Goal: Transaction & Acquisition: Register for event/course

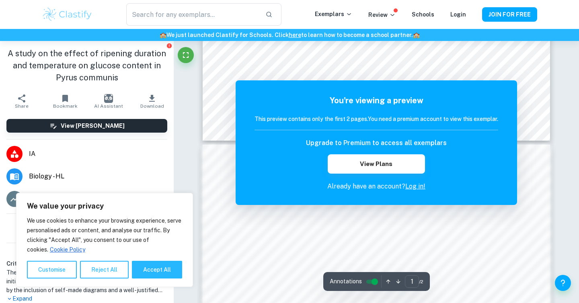
scroll to position [410, 0]
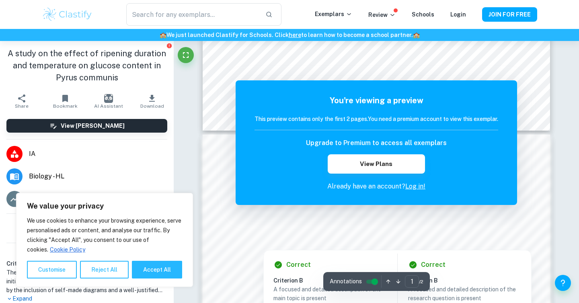
click at [324, 231] on div at bounding box center [358, 227] width 245 height 10
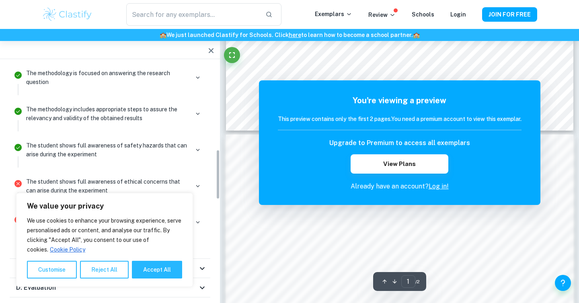
scroll to position [404, 0]
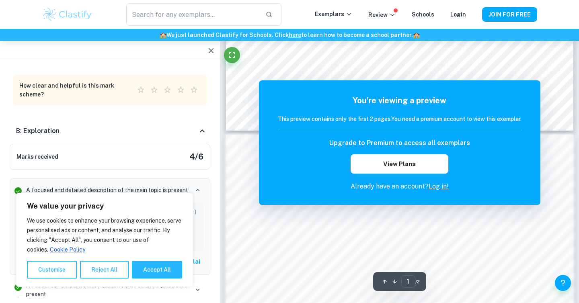
click at [442, 187] on link "Log in!" at bounding box center [439, 187] width 20 height 8
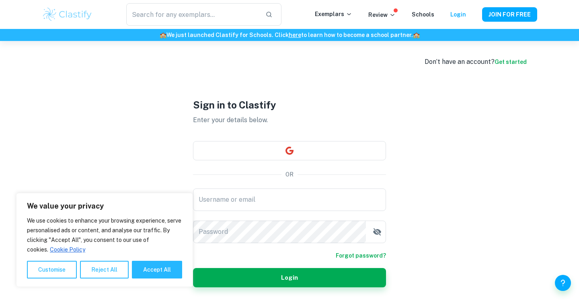
click at [515, 61] on link "Get started" at bounding box center [511, 62] width 32 height 6
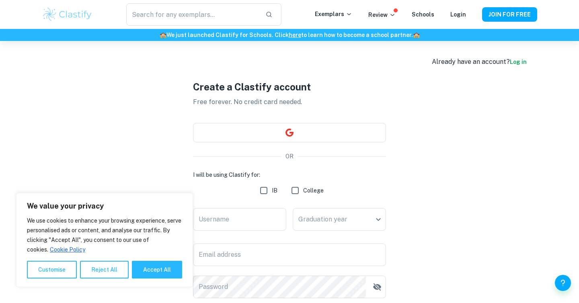
scroll to position [97, 0]
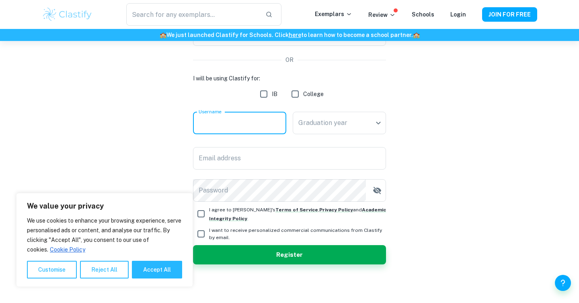
click at [236, 115] on input "Username" at bounding box center [239, 123] width 93 height 23
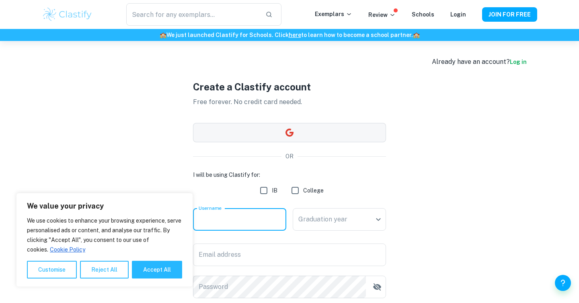
click at [243, 130] on button "button" at bounding box center [289, 132] width 193 height 19
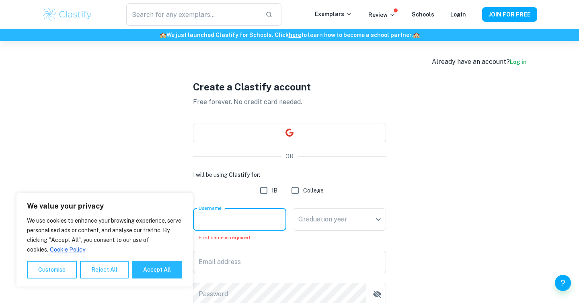
click at [221, 227] on input "Username" at bounding box center [239, 219] width 93 height 23
type input "Rach"
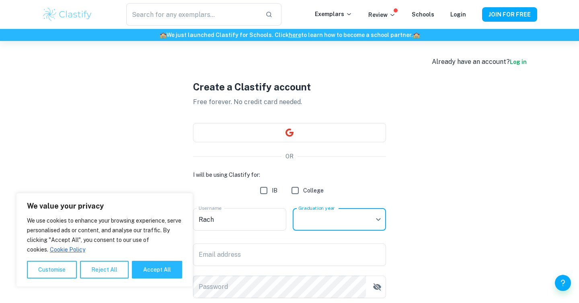
click at [360, 220] on body "We value your privacy We use cookies to enhance your browsing experience, serve…" at bounding box center [289, 192] width 579 height 303
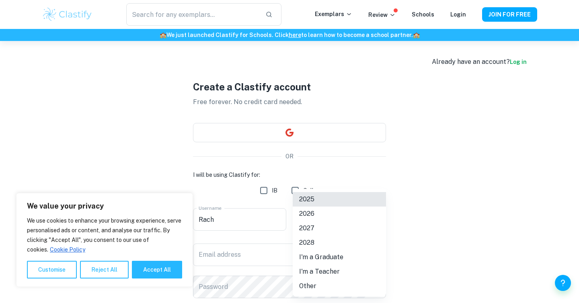
click at [343, 213] on li "2026" at bounding box center [339, 214] width 93 height 14
type input "2026"
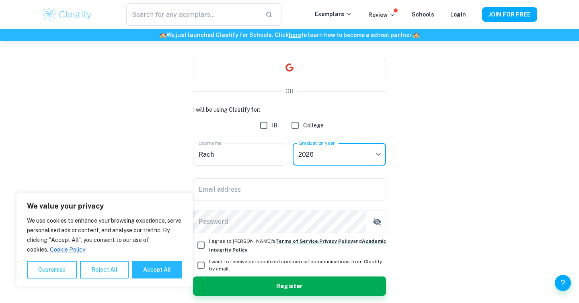
scroll to position [66, 0]
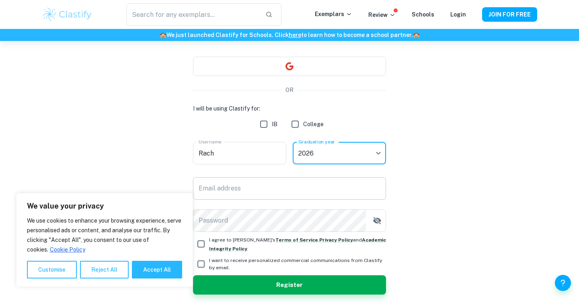
click at [273, 180] on input "Email address" at bounding box center [289, 188] width 193 height 23
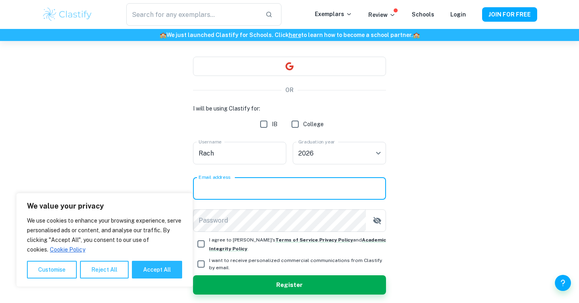
type input "[PERSON_NAME][EMAIL_ADDRESS][PERSON_NAME][DOMAIN_NAME]"
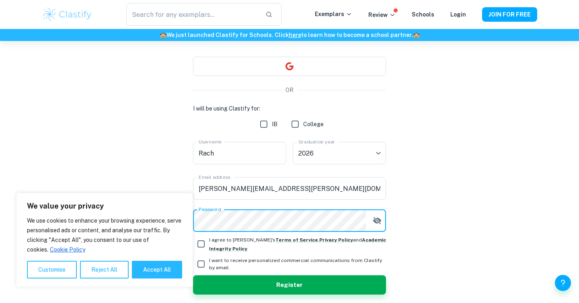
click at [243, 241] on span "I agree to [PERSON_NAME]'s Terms of Service , Privacy Policy and Academic Integ…" at bounding box center [297, 244] width 177 height 14
click at [209, 241] on input "I agree to [PERSON_NAME]'s Terms of Service , Privacy Policy and Academic Integ…" at bounding box center [201, 244] width 16 height 16
checkbox input "true"
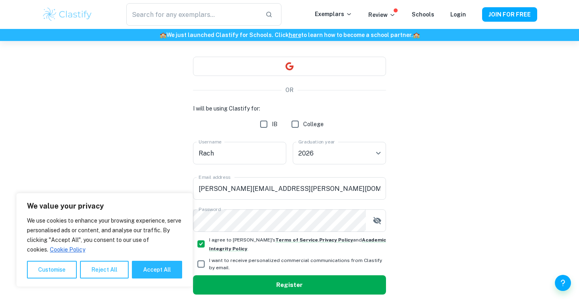
click at [254, 292] on button "Register" at bounding box center [289, 285] width 193 height 19
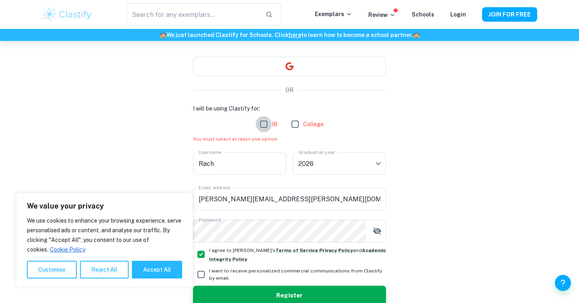
click at [266, 121] on input "IB" at bounding box center [264, 124] width 16 height 16
checkbox input "true"
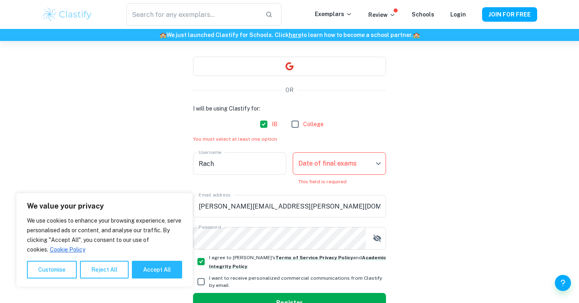
click at [260, 301] on button "Register" at bounding box center [289, 302] width 193 height 19
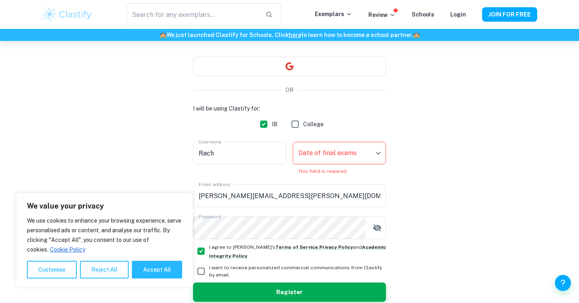
click at [328, 146] on body "We value your privacy We use cookies to enhance your browsing experience, serve…" at bounding box center [289, 126] width 579 height 303
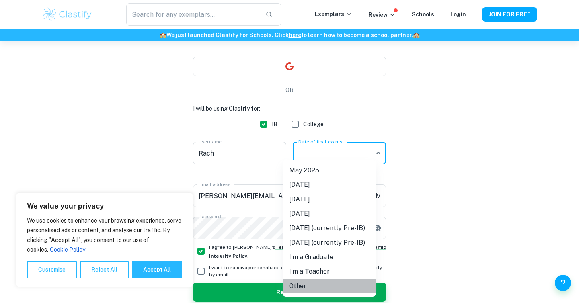
click at [302, 285] on li "Other" at bounding box center [329, 286] width 93 height 14
type input "Other"
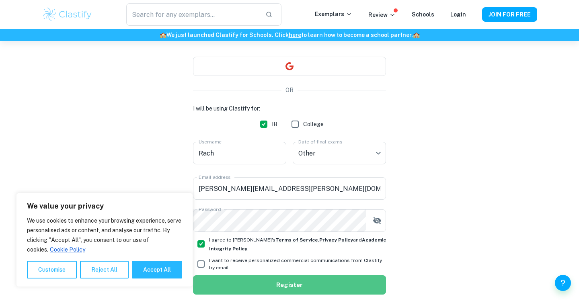
click at [299, 287] on button "Register" at bounding box center [289, 285] width 193 height 19
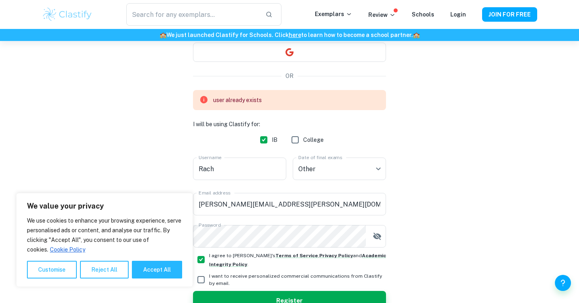
scroll to position [126, 0]
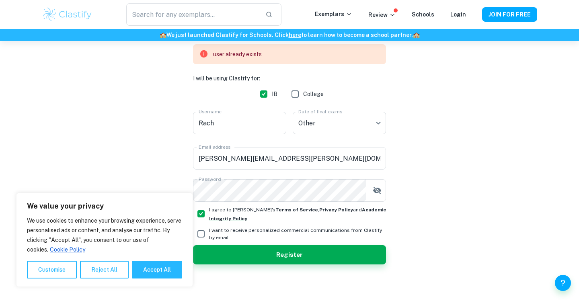
click at [242, 62] on div "user already exists" at bounding box center [289, 54] width 193 height 20
click at [243, 58] on div "user already exists" at bounding box center [237, 54] width 49 height 15
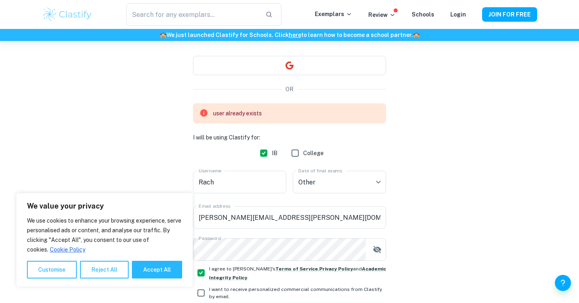
scroll to position [0, 0]
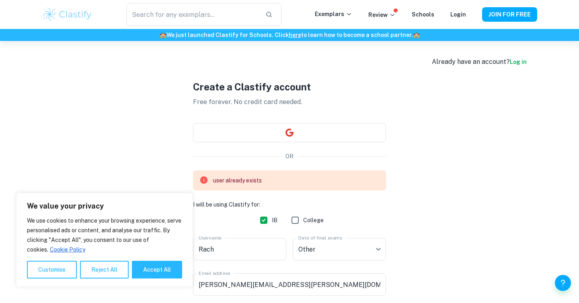
click at [516, 59] on link "Log in" at bounding box center [518, 62] width 17 height 6
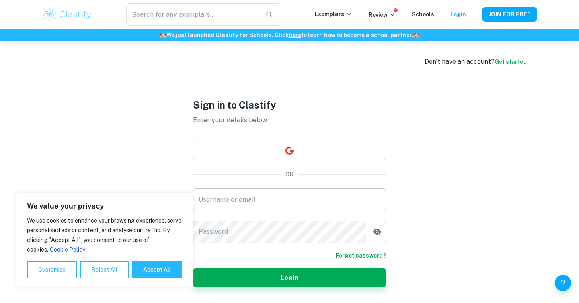
click at [242, 208] on input "Username or email" at bounding box center [289, 200] width 193 height 23
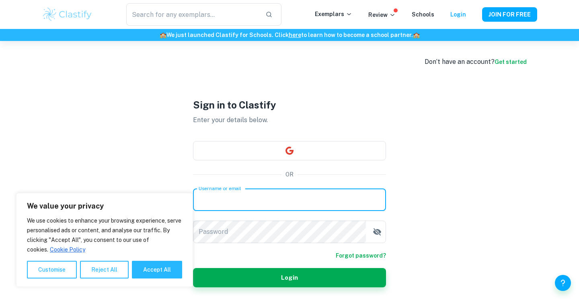
type input "[PERSON_NAME][EMAIL_ADDRESS][PERSON_NAME][DOMAIN_NAME]"
click at [376, 258] on link "Forgot password?" at bounding box center [361, 255] width 50 height 9
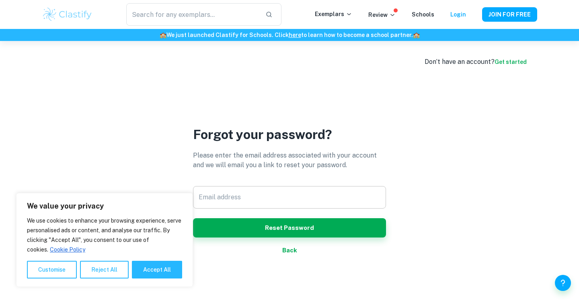
click at [256, 199] on input "Email address" at bounding box center [289, 197] width 193 height 23
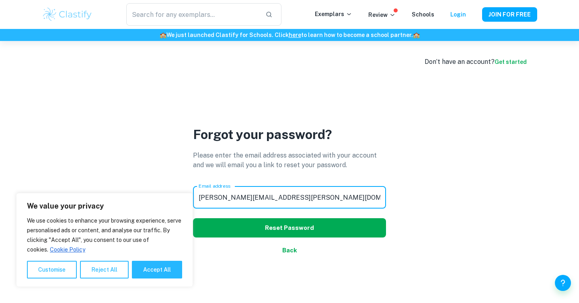
type input "[PERSON_NAME][EMAIL_ADDRESS][PERSON_NAME][DOMAIN_NAME]"
click at [279, 229] on button "Reset Password" at bounding box center [289, 227] width 193 height 19
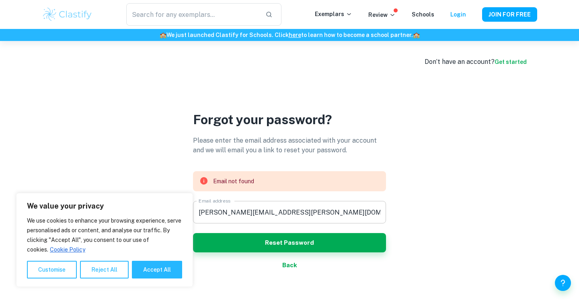
scroll to position [3, 0]
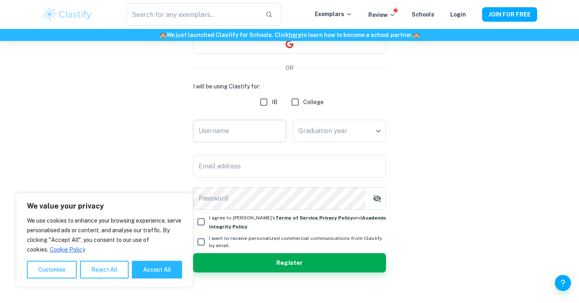
scroll to position [97, 0]
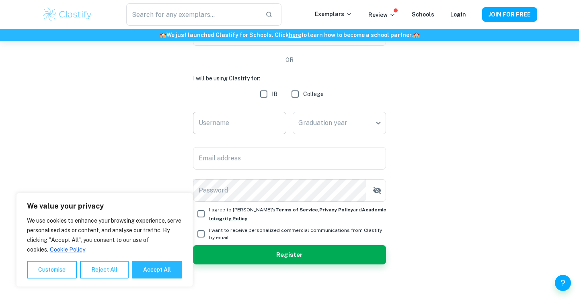
click at [226, 120] on input "Username" at bounding box center [239, 123] width 93 height 23
type input "RJ"
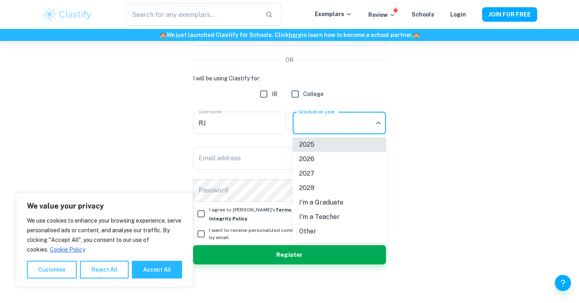
click at [310, 123] on body "We value your privacy We use cookies to enhance your browsing experience, serve…" at bounding box center [289, 95] width 579 height 303
click at [314, 162] on li "2026" at bounding box center [339, 159] width 93 height 14
type input "2026"
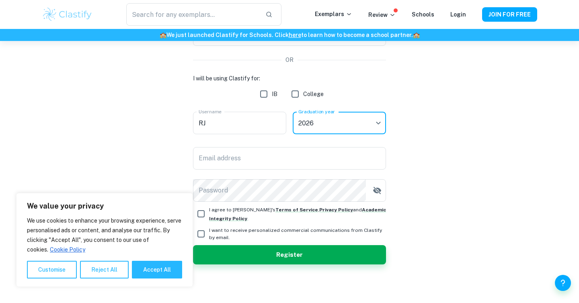
click at [263, 97] on input "IB" at bounding box center [264, 94] width 16 height 16
checkbox input "true"
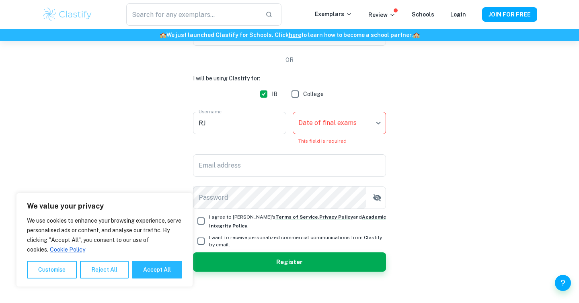
click at [263, 178] on div "I will be using Clastify for: IB College Username RJ Username Date of final exa…" at bounding box center [289, 141] width 193 height 135
click at [265, 159] on input "Email address" at bounding box center [289, 165] width 193 height 23
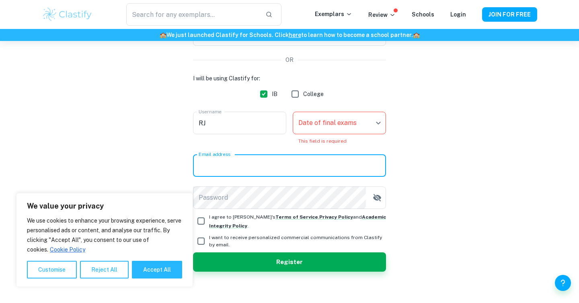
type input "[PERSON_NAME][EMAIL_ADDRESS][PERSON_NAME][DOMAIN_NAME]"
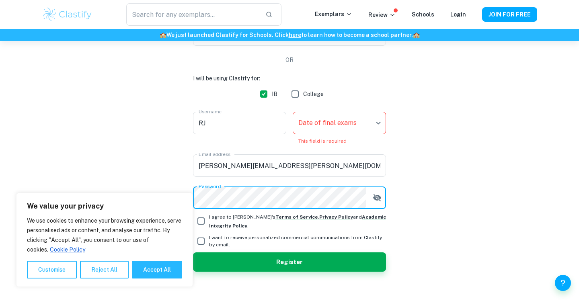
click at [224, 215] on span "I agree to [PERSON_NAME]'s Terms of Service , Privacy Policy and Academic Integ…" at bounding box center [297, 221] width 177 height 14
click at [209, 215] on input "I agree to [PERSON_NAME]'s Terms of Service , Privacy Policy and Academic Integ…" at bounding box center [201, 221] width 16 height 16
checkbox input "true"
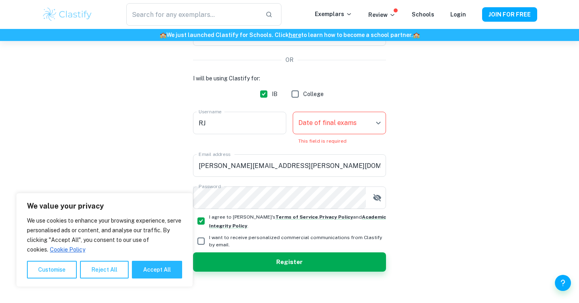
click at [351, 123] on body "We value your privacy We use cookies to enhance your browsing experience, serve…" at bounding box center [289, 95] width 579 height 303
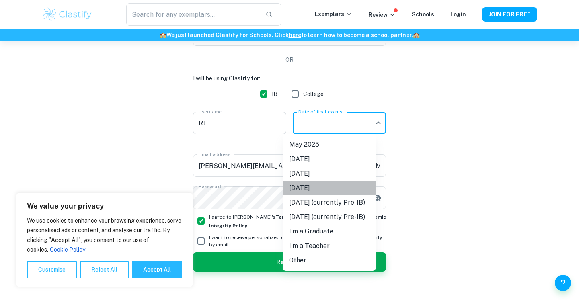
click at [310, 190] on li "[DATE]" at bounding box center [329, 188] width 93 height 14
type input "N26"
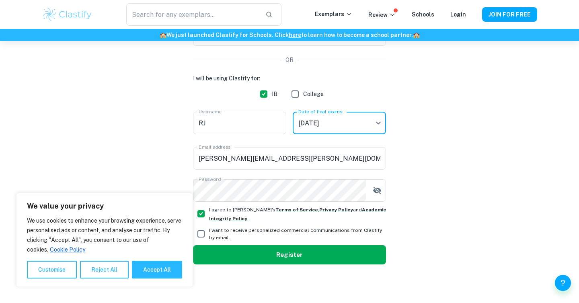
click at [288, 247] on button "Register" at bounding box center [289, 254] width 193 height 19
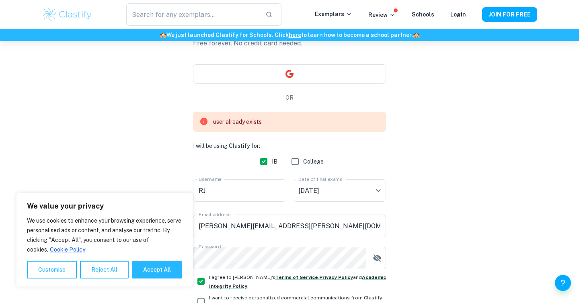
scroll to position [59, 0]
drag, startPoint x: 239, startPoint y: 190, endPoint x: 159, endPoint y: 189, distance: 79.7
click at [159, 189] on div "Create a Clastify account Free forever. No credit card needed. OR user already …" at bounding box center [290, 176] width 496 height 389
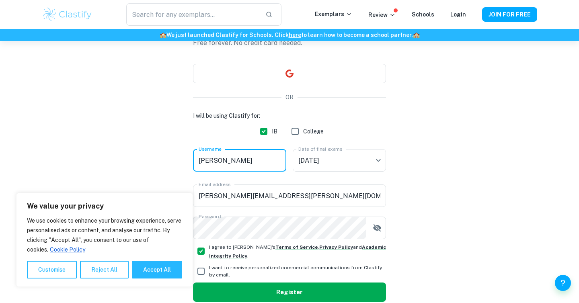
type input "[PERSON_NAME]"
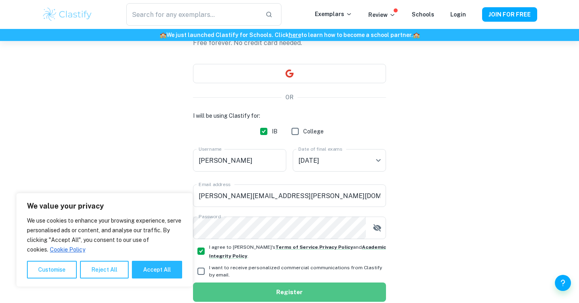
click at [225, 284] on button "Register" at bounding box center [289, 292] width 193 height 19
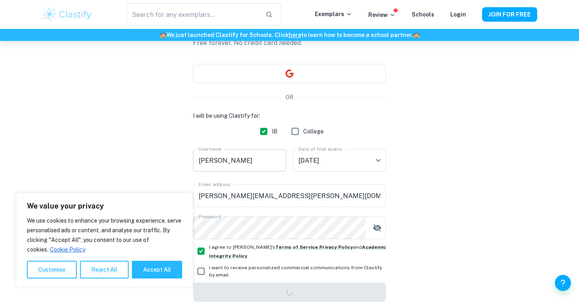
scroll to position [41, 0]
